Goal: Task Accomplishment & Management: Use online tool/utility

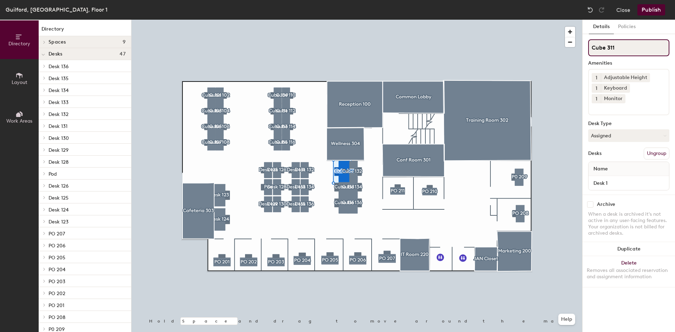
click at [619, 50] on input "Cube 311" at bounding box center [628, 47] width 81 height 17
type input "Cube 137"
click at [626, 52] on input "Cube 132" at bounding box center [628, 47] width 81 height 17
type input "Cube 138"
click at [625, 45] on input "Cube 133" at bounding box center [628, 47] width 81 height 17
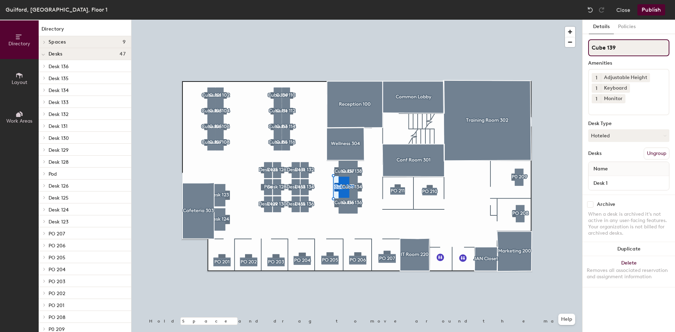
type input "Cube 139"
click at [623, 47] on input "Cube 134" at bounding box center [628, 47] width 81 height 17
type input "Cube 140"
click at [620, 47] on input "Cube 135" at bounding box center [628, 47] width 81 height 17
type input "Cube 141"
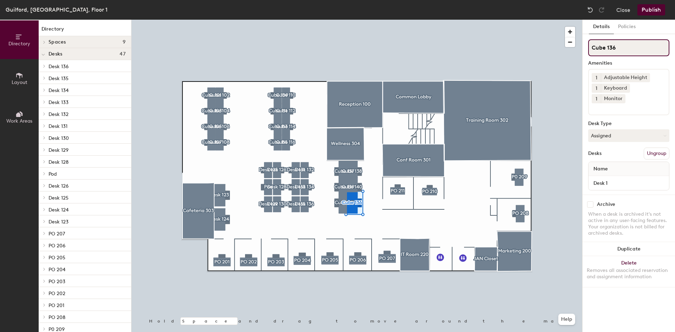
click at [617, 52] on input "Cube 136" at bounding box center [628, 47] width 81 height 17
type input "Cube 142"
click at [647, 9] on button "Publish" at bounding box center [652, 9] width 28 height 11
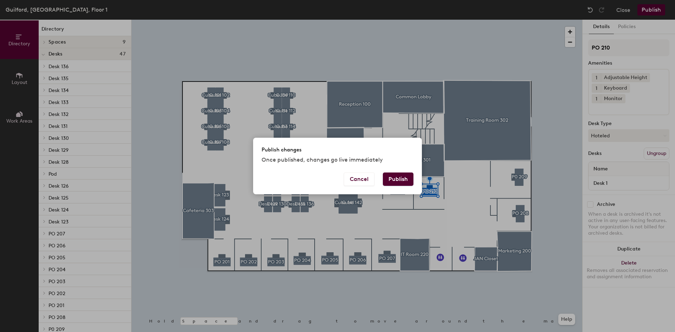
click at [407, 185] on button "Publish" at bounding box center [398, 179] width 31 height 13
